Goal: Task Accomplishment & Management: Manage account settings

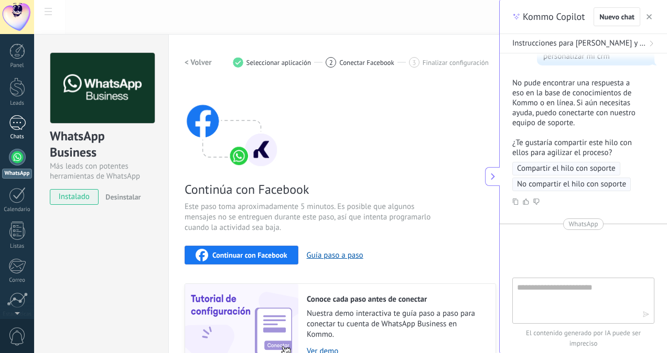
click at [8, 126] on link "1 Chats" at bounding box center [17, 127] width 34 height 25
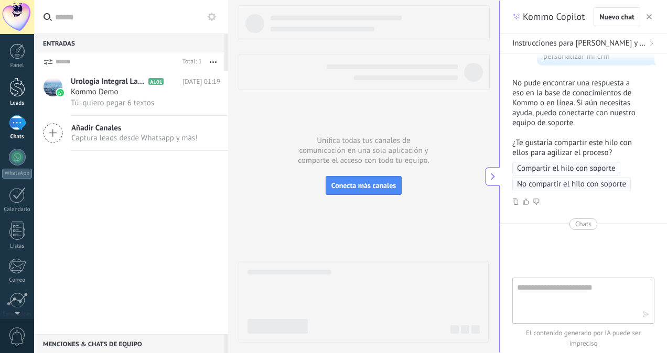
click at [12, 101] on div "Leads" at bounding box center [17, 103] width 30 height 7
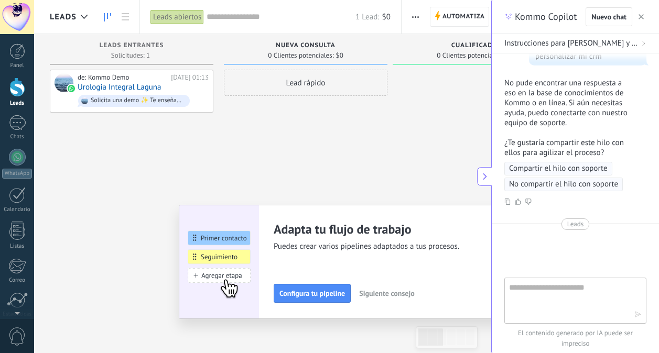
click at [640, 17] on icon "button" at bounding box center [640, 16] width 5 height 5
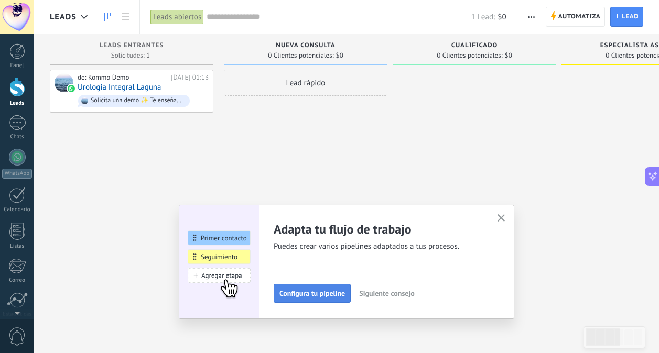
click at [328, 297] on span "Configura tu pipeline" at bounding box center [312, 293] width 66 height 7
